Goal: Communication & Community: Answer question/provide support

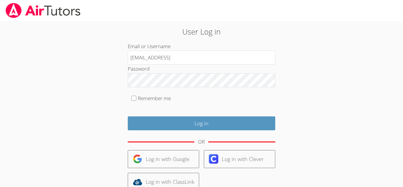
type input "[EMAIL_ADDRESS][DOMAIN_NAME]"
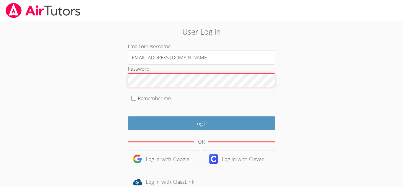
click at [128, 116] on input "Log in" at bounding box center [202, 123] width 148 height 14
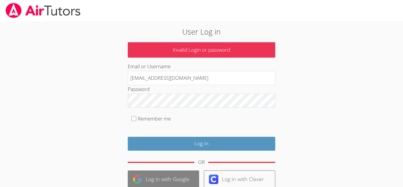
click at [154, 173] on link "Log in with Google" at bounding box center [163, 179] width 71 height 18
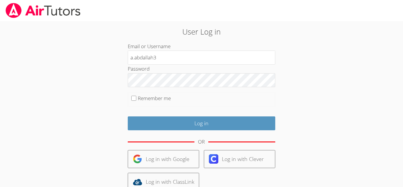
type input "[EMAIL_ADDRESS][DOMAIN_NAME]"
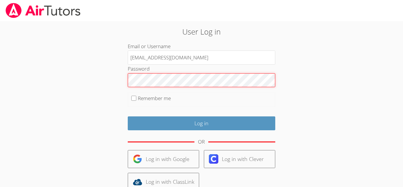
click at [128, 116] on input "Log in" at bounding box center [202, 123] width 148 height 14
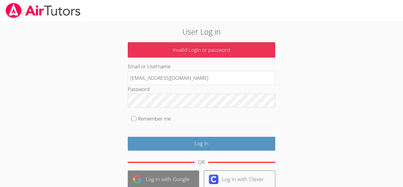
click at [169, 183] on link "Log in with Google" at bounding box center [163, 179] width 71 height 18
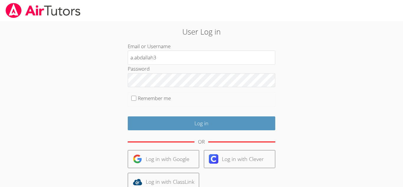
type input "[EMAIL_ADDRESS][DOMAIN_NAME]"
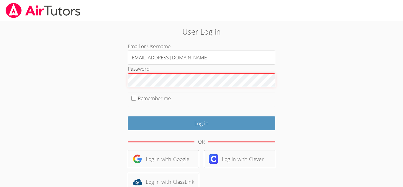
click at [128, 116] on input "Log in" at bounding box center [202, 123] width 148 height 14
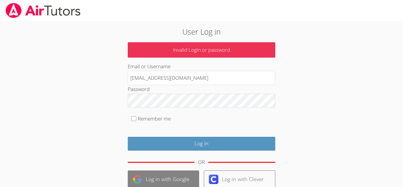
click at [149, 177] on link "Log in with Google" at bounding box center [163, 179] width 71 height 18
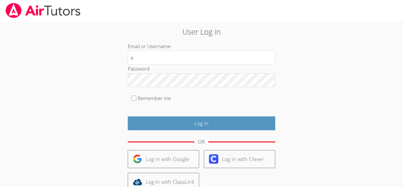
type input "[EMAIL_ADDRESS][DOMAIN_NAME]"
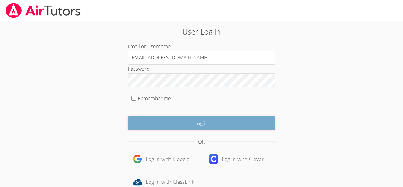
click at [159, 123] on input "Log in" at bounding box center [202, 123] width 148 height 14
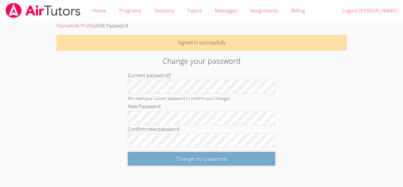
click at [195, 164] on input "Change my password" at bounding box center [202, 159] width 148 height 14
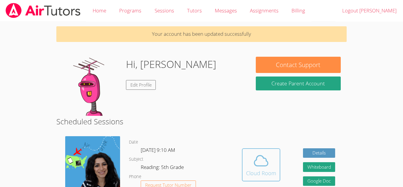
click at [274, 167] on span at bounding box center [261, 160] width 30 height 17
click at [275, 169] on div "Cloud Room" at bounding box center [261, 173] width 30 height 8
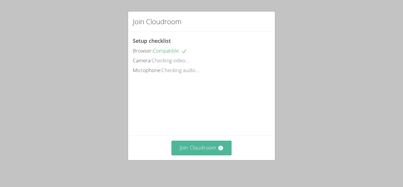
click at [200, 152] on button "Join Cloudroom" at bounding box center [201, 147] width 60 height 14
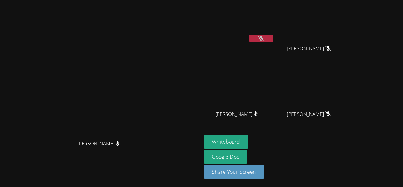
click at [273, 36] on button at bounding box center [261, 38] width 24 height 7
click at [273, 38] on button at bounding box center [261, 38] width 24 height 7
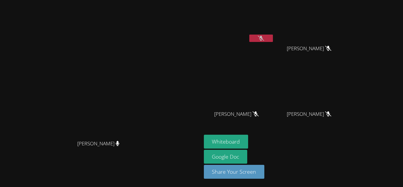
click at [274, 27] on video at bounding box center [239, 22] width 70 height 40
click at [264, 37] on icon at bounding box center [261, 38] width 6 height 5
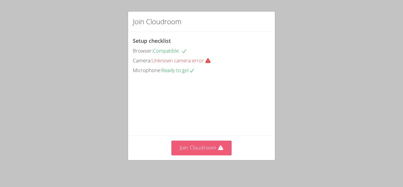
click at [205, 152] on button "Join Cloudroom" at bounding box center [201, 147] width 60 height 14
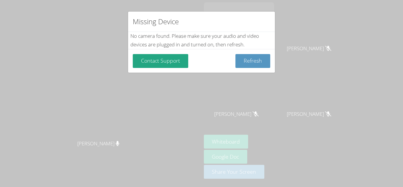
click at [292, 20] on div "Missing Device No camera found . Please make sure your audio and video devices …" at bounding box center [201, 93] width 403 height 187
click at [251, 56] on button "Refresh" at bounding box center [252, 61] width 35 height 14
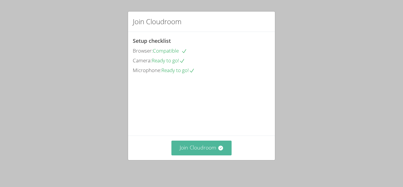
click at [205, 147] on button "Join Cloudroom" at bounding box center [201, 147] width 60 height 14
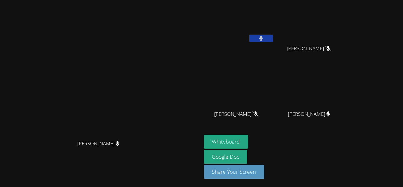
click at [273, 36] on button at bounding box center [261, 38] width 24 height 7
click at [273, 37] on button at bounding box center [261, 38] width 24 height 7
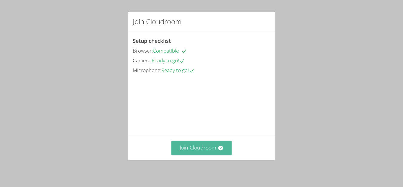
click at [208, 144] on button "Join Cloudroom" at bounding box center [201, 147] width 60 height 14
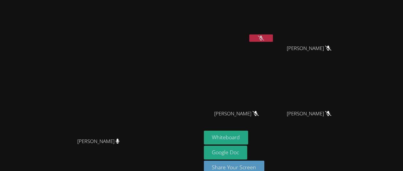
click at [264, 40] on icon at bounding box center [261, 38] width 6 height 5
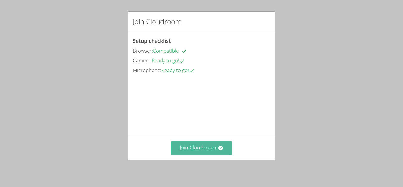
click at [220, 144] on button "Join Cloudroom" at bounding box center [201, 147] width 60 height 14
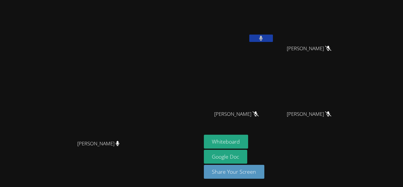
click at [145, 118] on video at bounding box center [100, 81] width 89 height 111
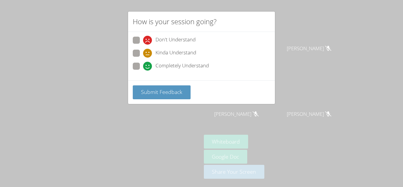
click at [143, 68] on icon at bounding box center [147, 66] width 9 height 9
click at [143, 68] on input "Completely Understand" at bounding box center [145, 65] width 5 height 5
radio input "true"
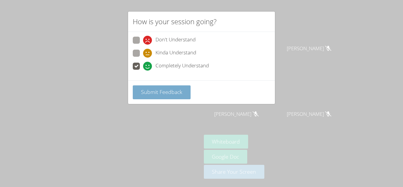
click at [160, 93] on span "Submit Feedback" at bounding box center [161, 91] width 41 height 7
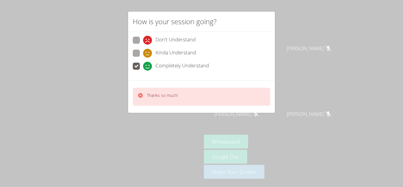
click at [166, 119] on div "How is your session going? Don't Understand Kinda Understand Completely Underst…" at bounding box center [201, 93] width 403 height 187
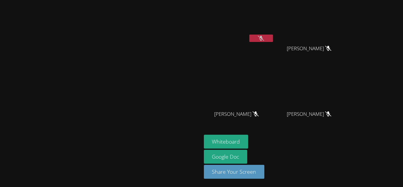
click at [264, 37] on icon at bounding box center [261, 38] width 6 height 5
click at [263, 37] on icon at bounding box center [261, 38] width 4 height 5
click at [264, 37] on icon at bounding box center [261, 38] width 6 height 5
